Goal: Check status: Check status

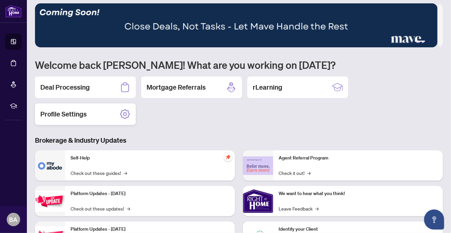
scroll to position [4, 0]
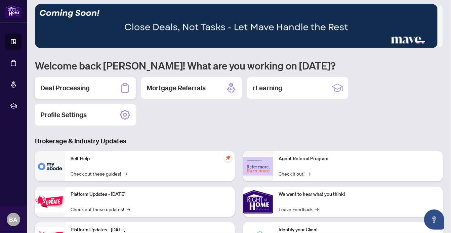
click at [73, 88] on h2 "Deal Processing" at bounding box center [64, 87] width 49 height 9
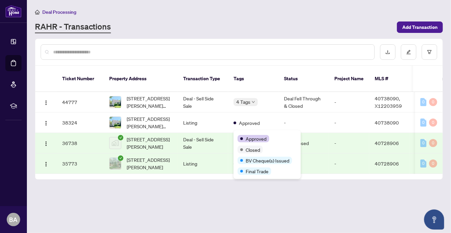
click at [254, 134] on div "Approved" at bounding box center [267, 138] width 59 height 8
click at [249, 160] on span "BV Cheque(s) Issued" at bounding box center [268, 160] width 44 height 7
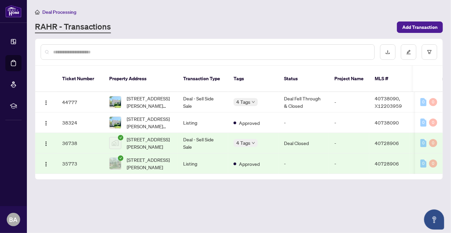
drag, startPoint x: 249, startPoint y: 160, endPoint x: 256, endPoint y: 194, distance: 34.0
click at [256, 194] on main "Deal Processing [PERSON_NAME] - Transactions Add Transaction Ticket Number Prop…" at bounding box center [239, 116] width 424 height 233
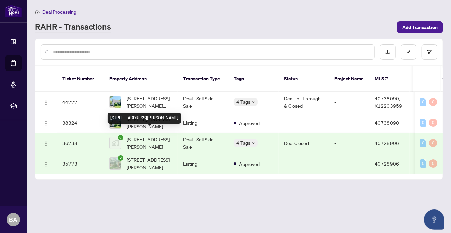
click at [159, 136] on span "[STREET_ADDRESS][PERSON_NAME]" at bounding box center [150, 143] width 46 height 15
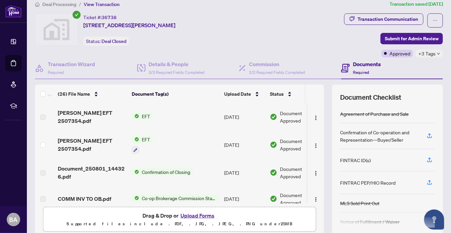
scroll to position [6, 0]
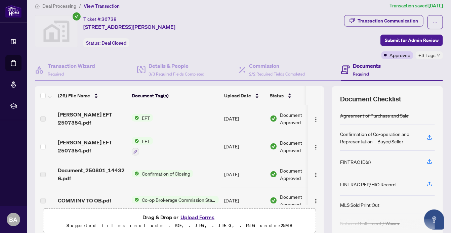
click at [430, 54] on div "+3 Tags" at bounding box center [429, 55] width 27 height 8
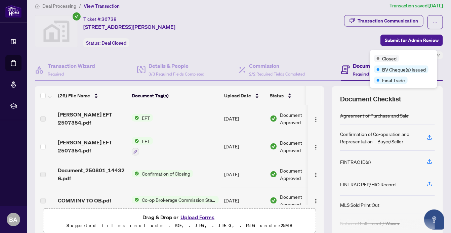
click at [342, 50] on div "Transaction Communication Submit for Admin Review Approved +3 Tags" at bounding box center [352, 37] width 182 height 44
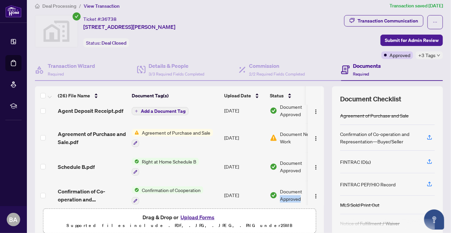
scroll to position [6, 0]
drag, startPoint x: 319, startPoint y: 192, endPoint x: 320, endPoint y: 173, distance: 18.9
click at [320, 173] on div "(26) File Name Document Tag(s) Upload Date Status [PERSON_NAME] EFT 2507354.pdf…" at bounding box center [239, 161] width 408 height 151
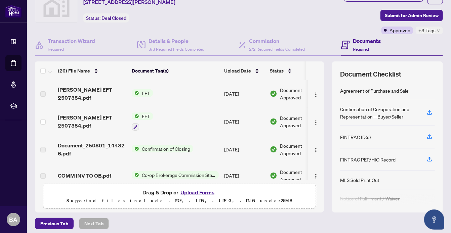
scroll to position [0, 0]
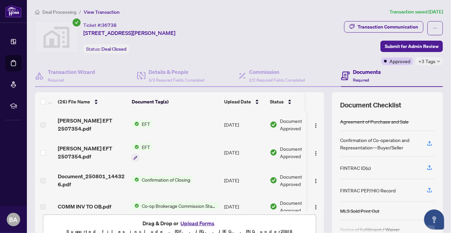
click at [357, 71] on h4 "Documents" at bounding box center [367, 72] width 28 height 8
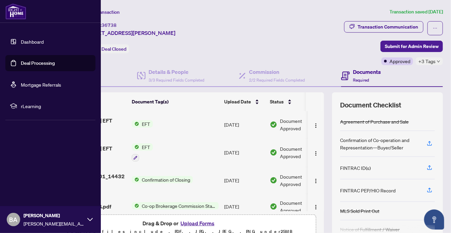
click at [33, 41] on link "Dashboard" at bounding box center [32, 42] width 23 height 6
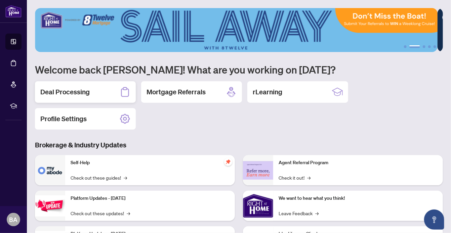
click at [102, 92] on div "Deal Processing" at bounding box center [85, 92] width 101 height 22
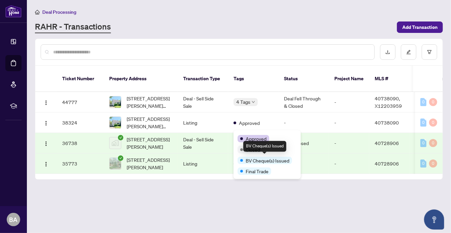
click at [249, 160] on span "BV Cheque(s) Issued" at bounding box center [268, 160] width 44 height 7
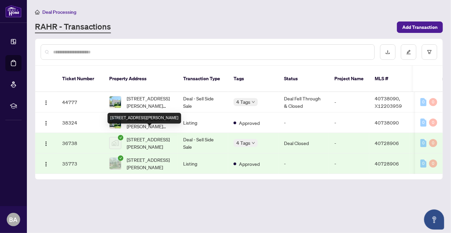
click at [147, 137] on span "[STREET_ADDRESS][PERSON_NAME]" at bounding box center [150, 143] width 46 height 15
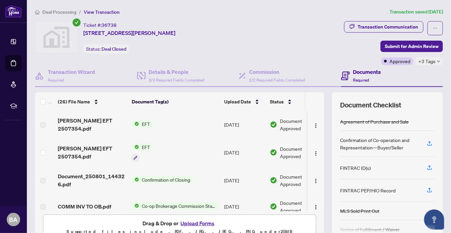
click at [437, 61] on icon "down" at bounding box center [438, 62] width 3 height 2
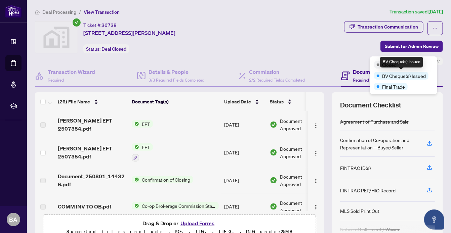
click at [380, 76] on div "BV Cheque(s) Issued" at bounding box center [401, 75] width 54 height 7
click at [299, 43] on div "Transaction Communication Submit for Admin Review Approved +3 Tags" at bounding box center [352, 43] width 182 height 44
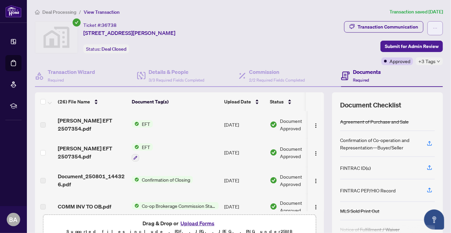
click at [433, 25] on span "button" at bounding box center [435, 28] width 5 height 11
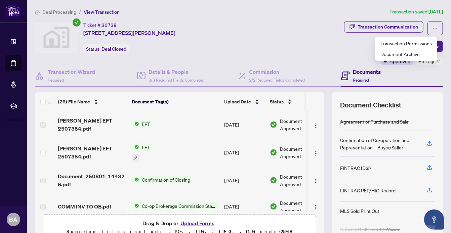
click at [249, 30] on div "Ticket #: 36738 [STREET_ADDRESS][PERSON_NAME] Status: Deal Closed" at bounding box center [147, 37] width 224 height 32
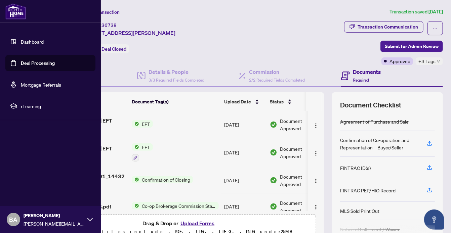
click at [89, 221] on icon at bounding box center [89, 219] width 5 height 5
click at [24, 181] on span "Logout" at bounding box center [27, 179] width 15 height 11
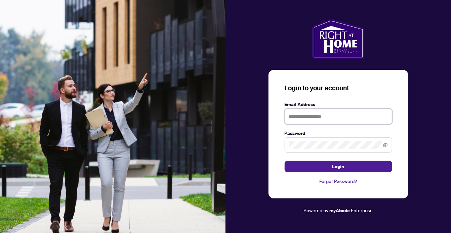
type input "**********"
